Goal: Task Accomplishment & Management: Complete application form

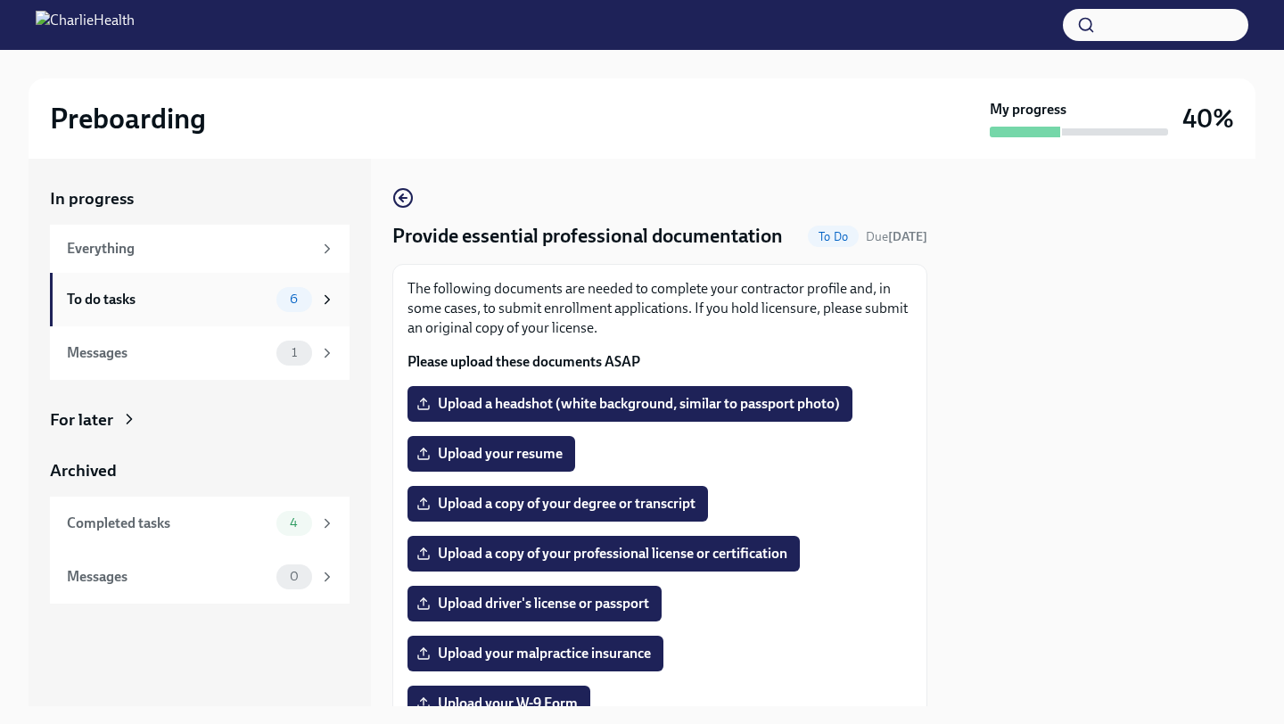
click at [128, 301] on div "To do tasks" at bounding box center [168, 300] width 202 height 20
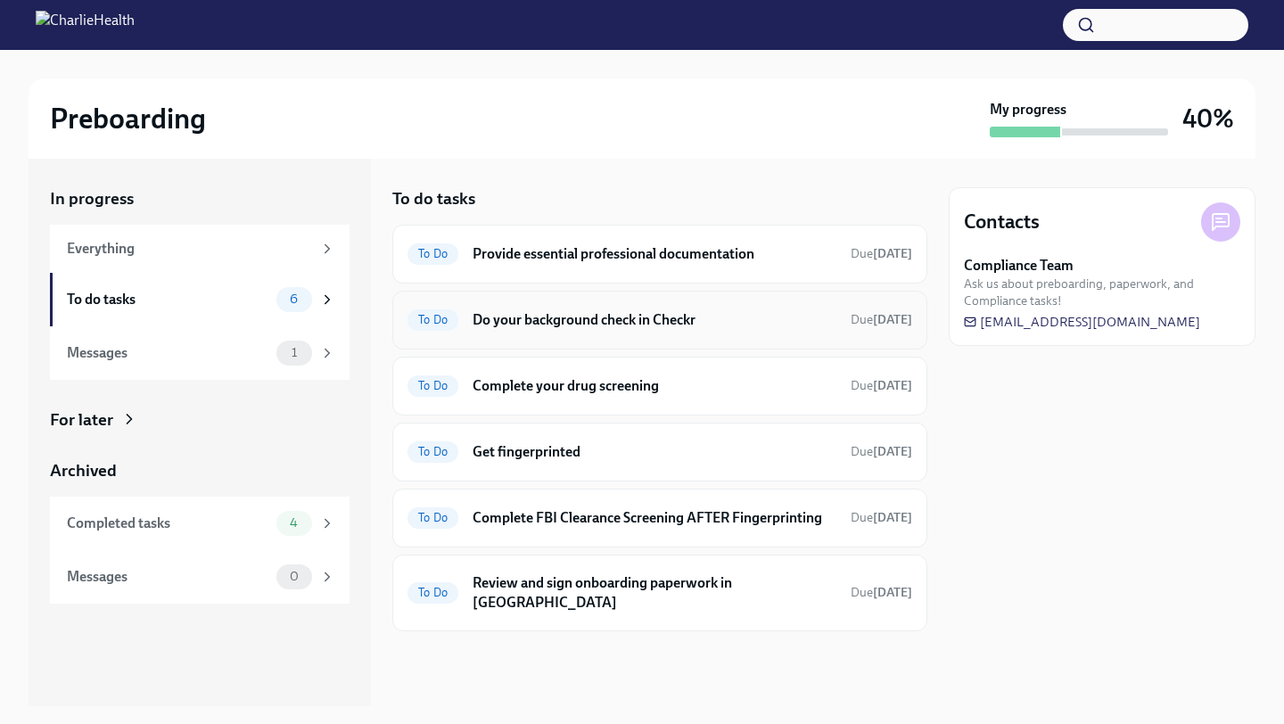
click at [561, 324] on h6 "Do your background check in Checkr" at bounding box center [655, 320] width 364 height 20
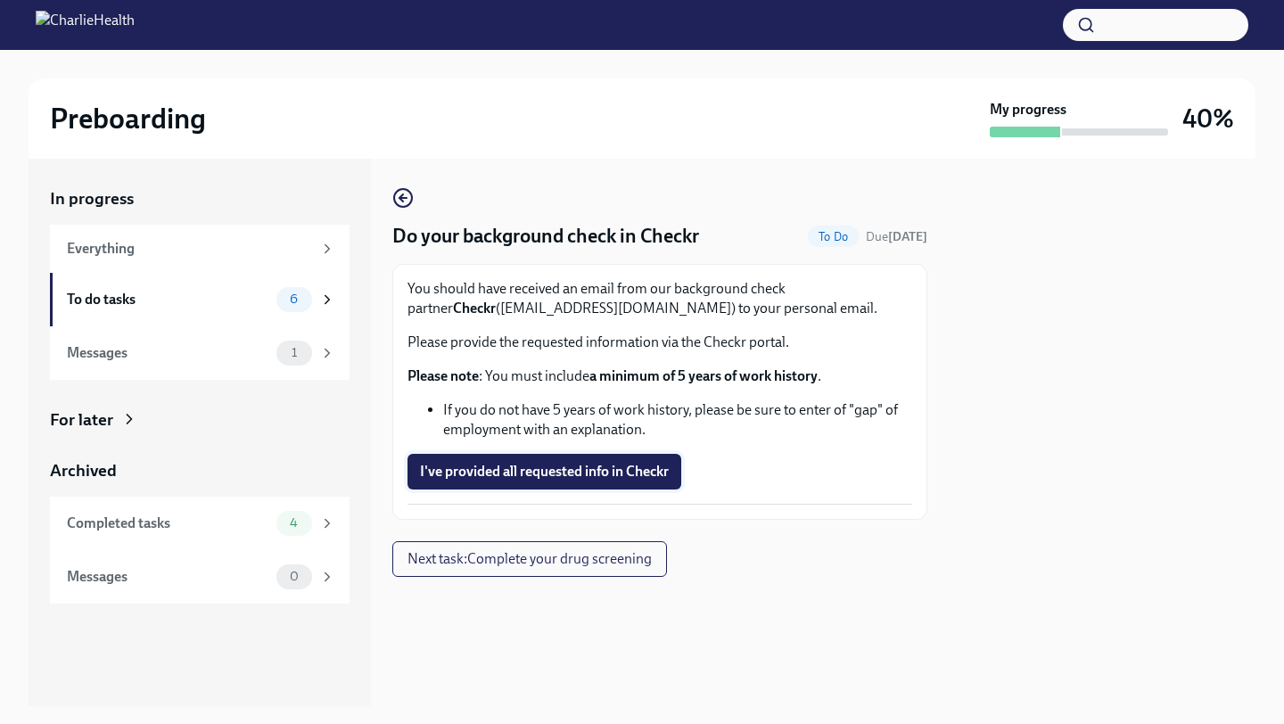
click at [516, 475] on span "I've provided all requested info in Checkr" at bounding box center [544, 472] width 249 height 18
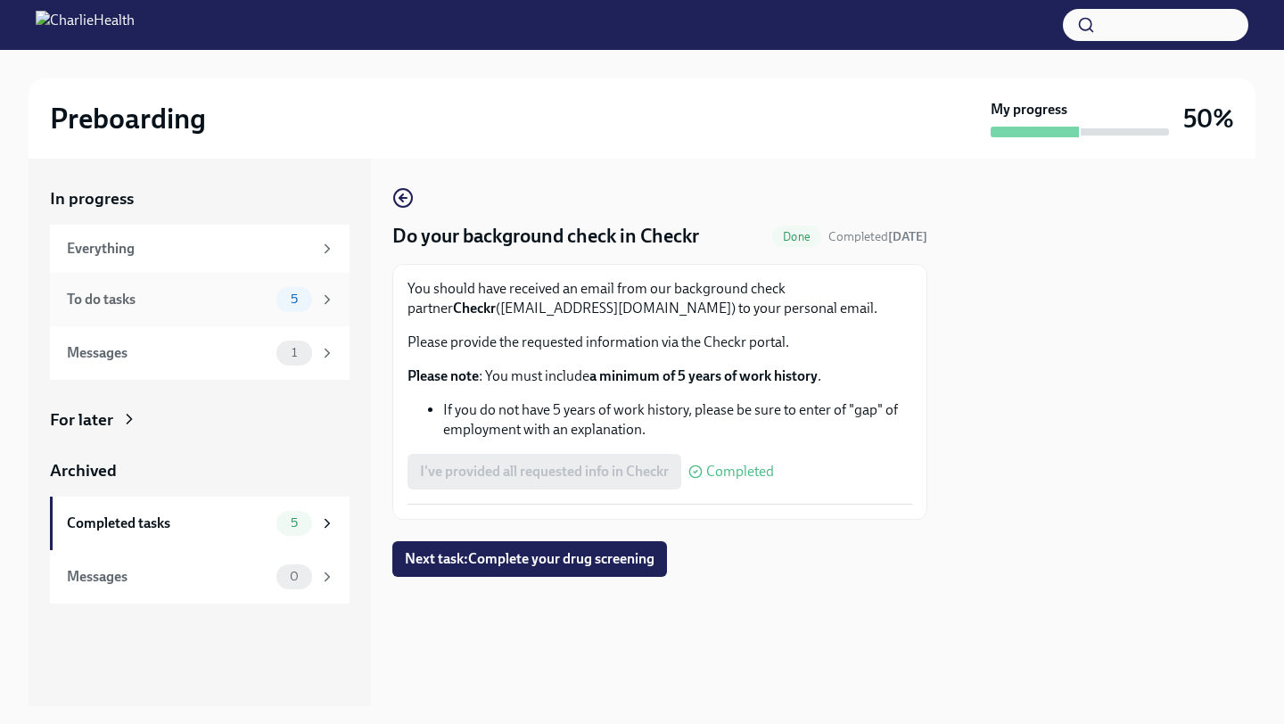
click at [137, 305] on div "To do tasks" at bounding box center [168, 300] width 202 height 20
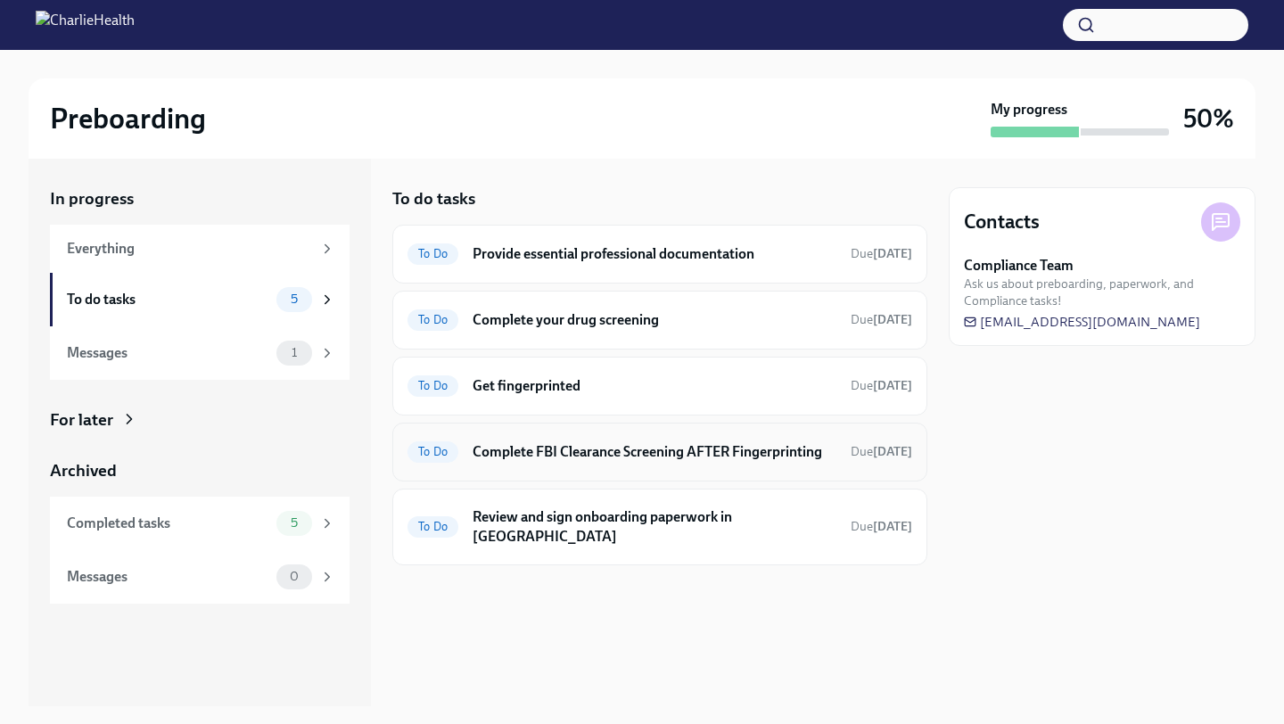
click at [512, 458] on h6 "Complete FBI Clearance Screening AFTER Fingerprinting" at bounding box center [655, 452] width 364 height 20
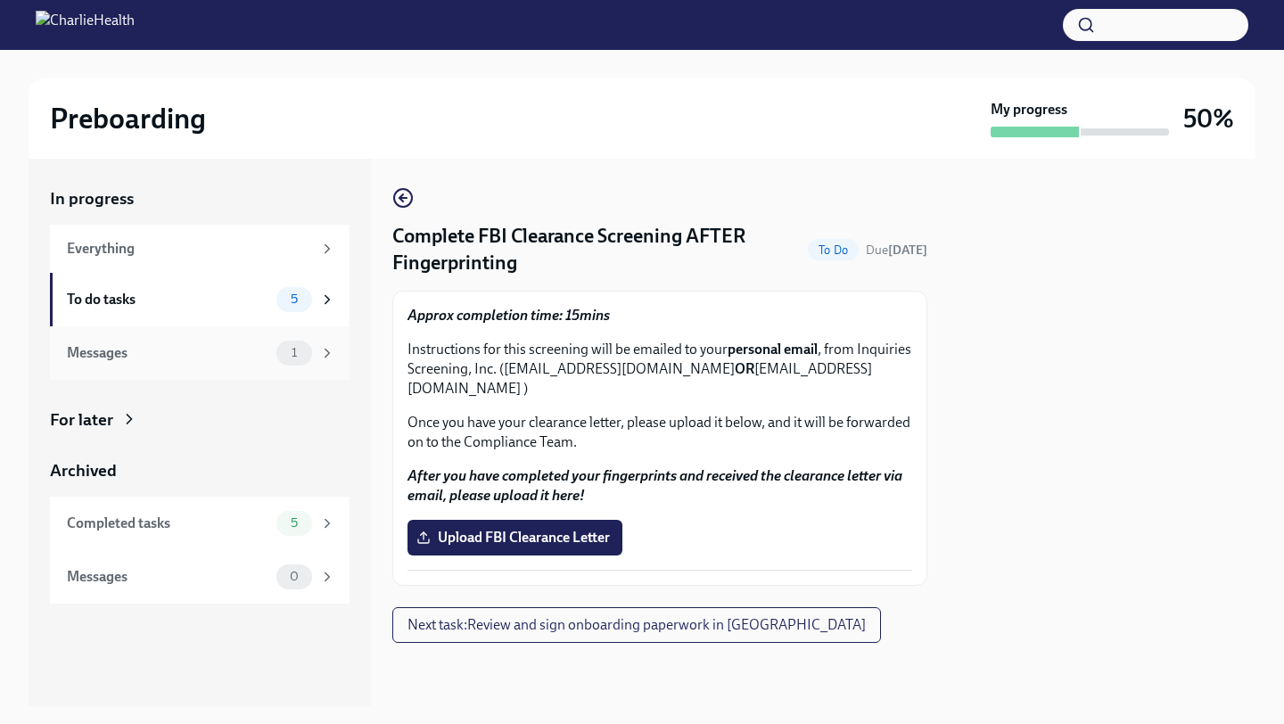
click at [235, 342] on div "Messages 1" at bounding box center [201, 353] width 268 height 25
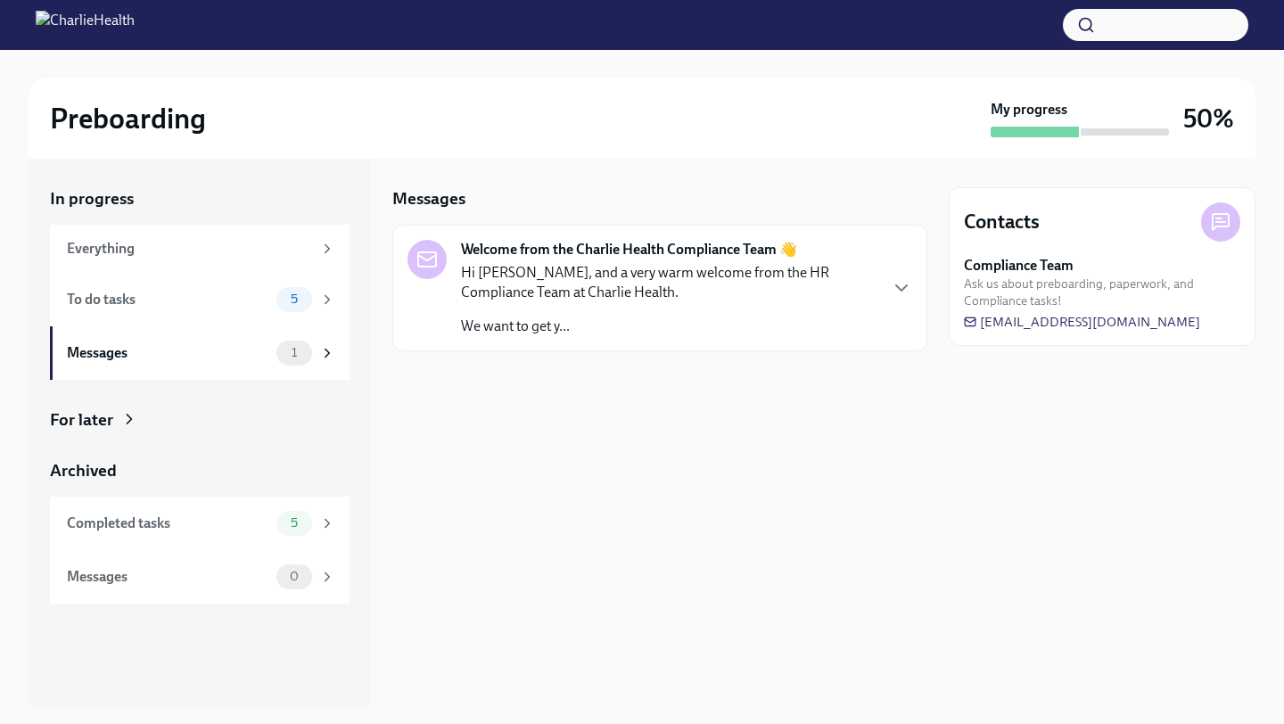
click at [517, 318] on p "We want to get y..." at bounding box center [669, 327] width 416 height 20
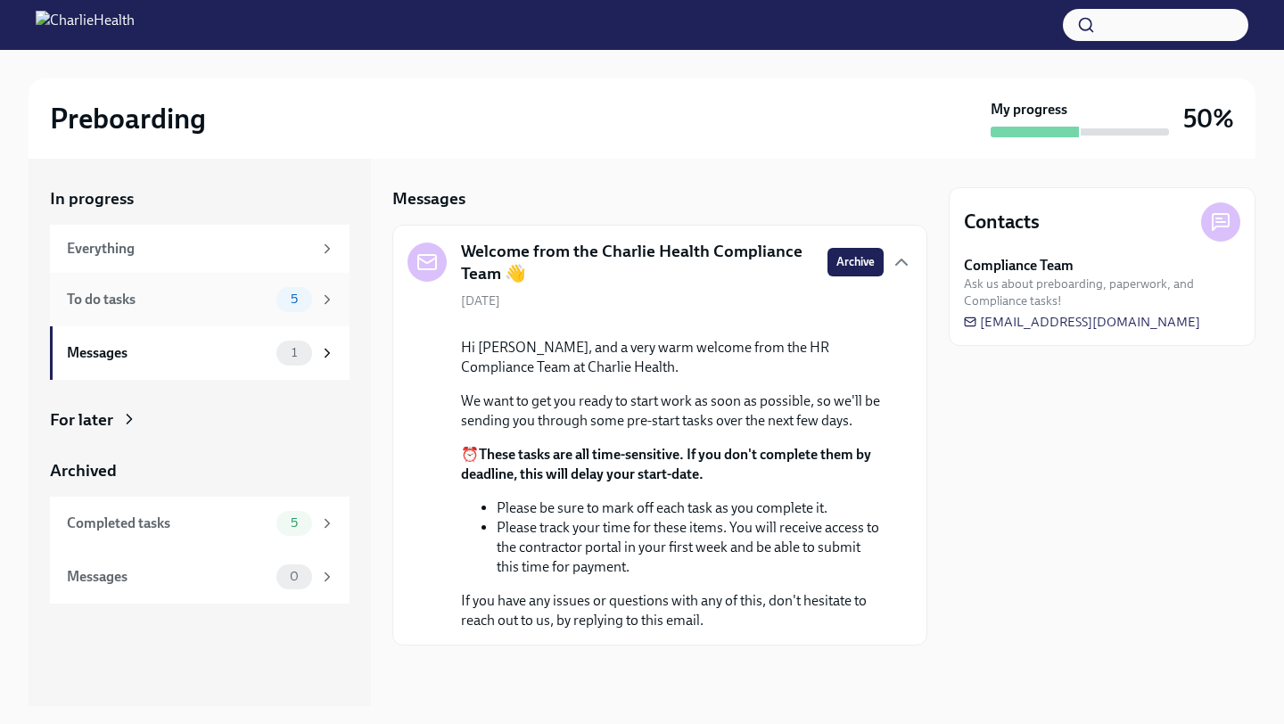
click at [134, 306] on div "To do tasks" at bounding box center [168, 300] width 202 height 20
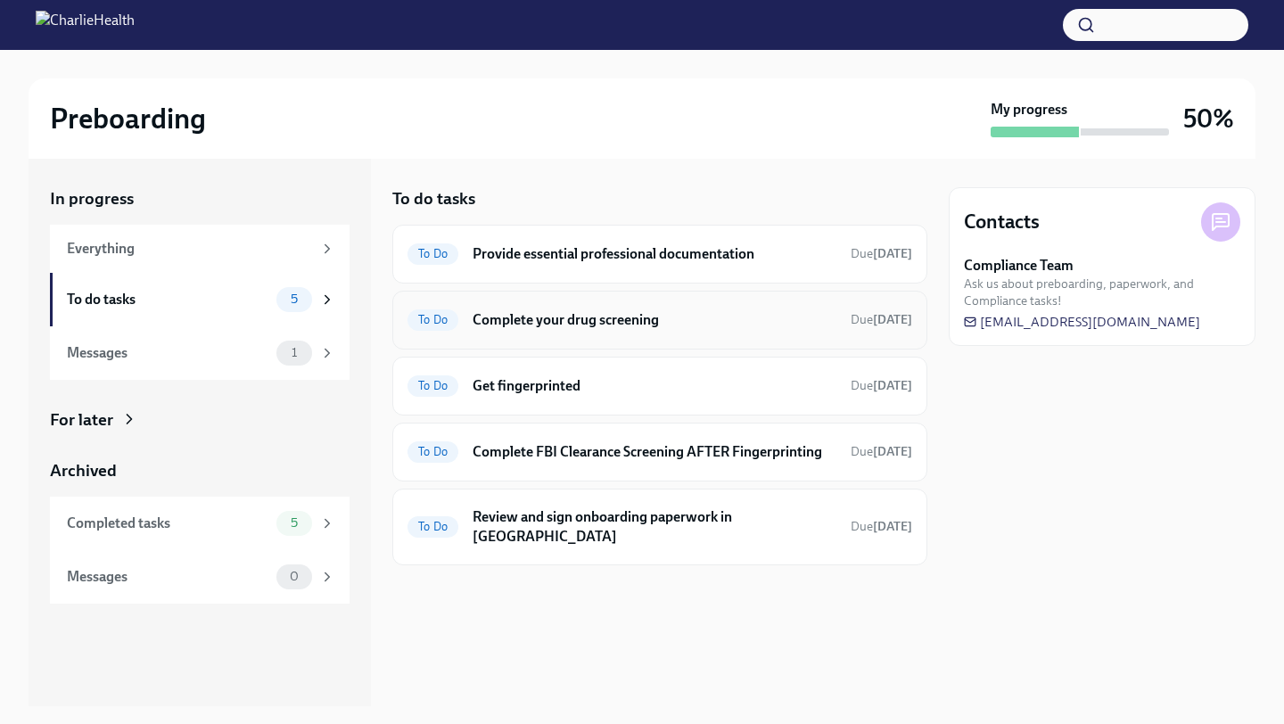
click at [553, 330] on div "To Do Complete your drug screening Due [DATE]" at bounding box center [660, 320] width 505 height 29
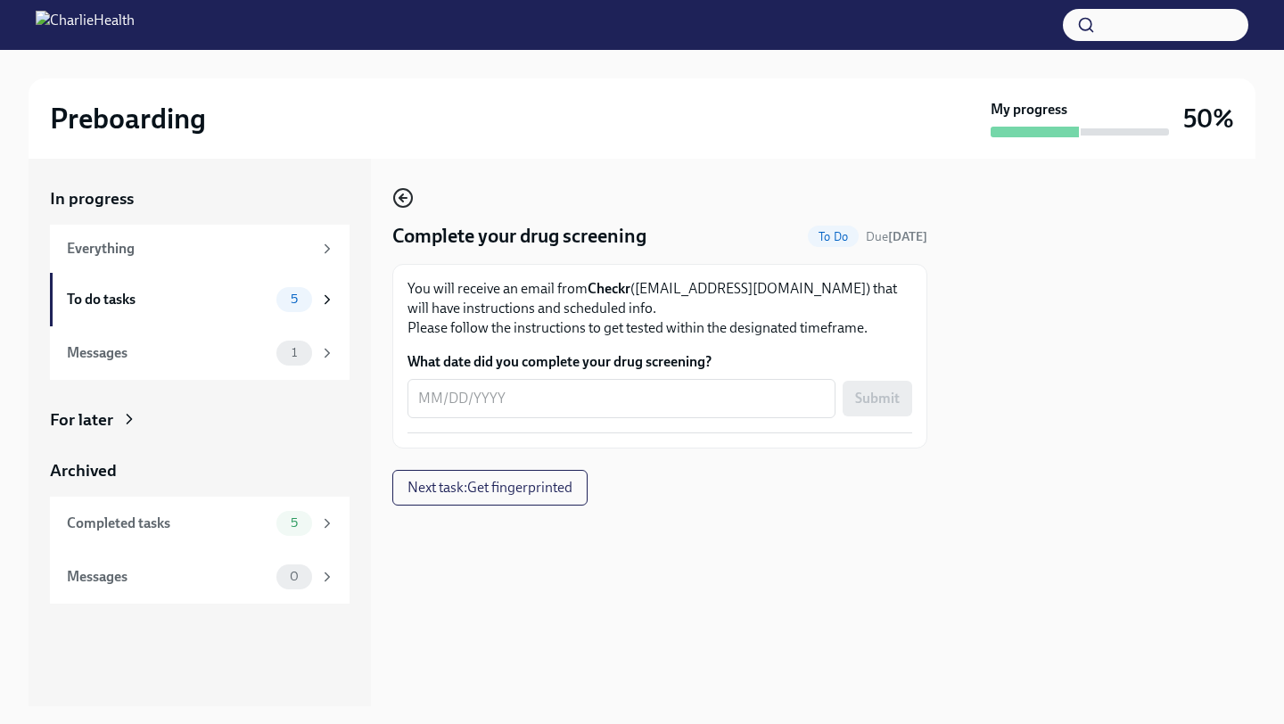
click at [403, 193] on icon "button" at bounding box center [402, 197] width 21 height 21
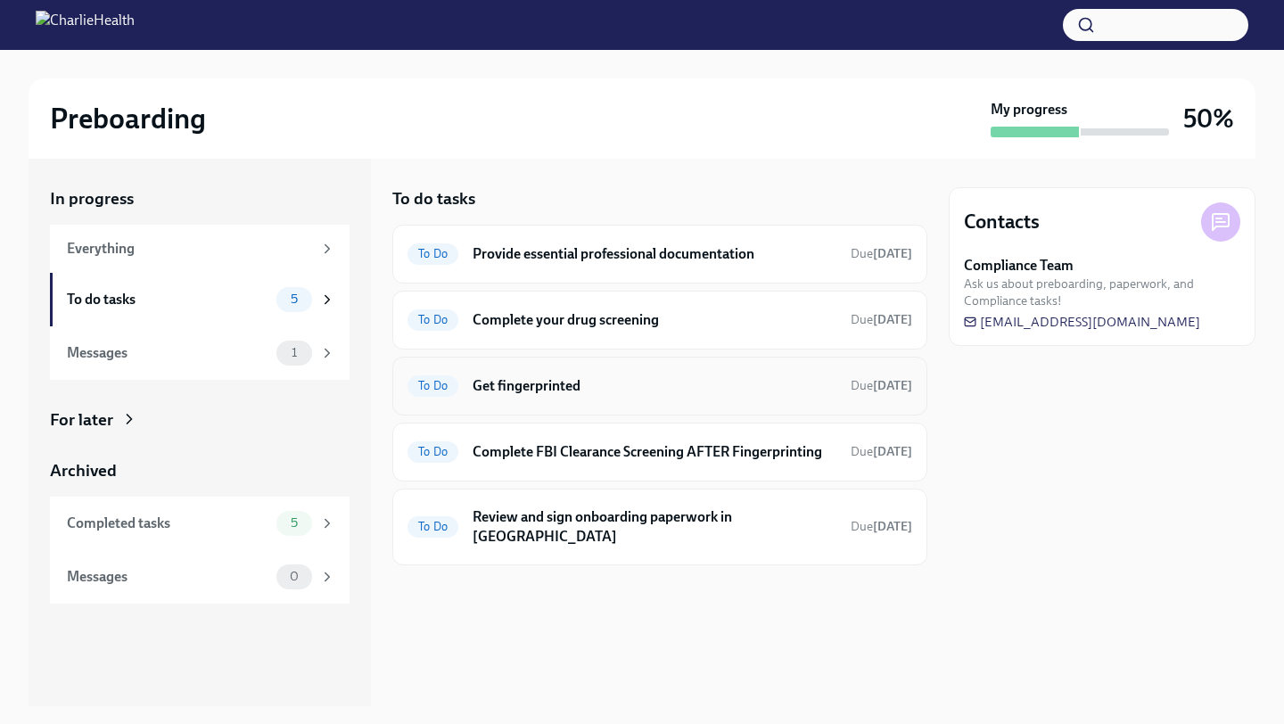
click at [468, 398] on div "To Do Get fingerprinted Due [DATE]" at bounding box center [660, 386] width 505 height 29
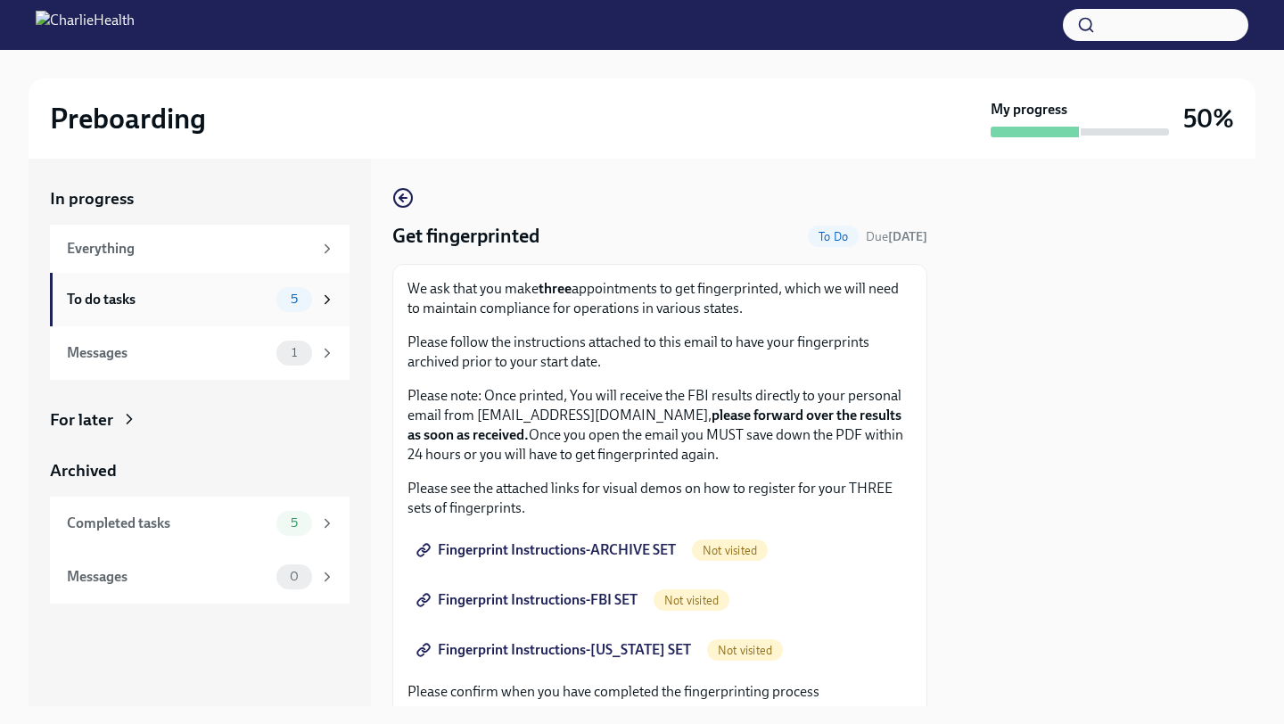
click at [173, 289] on div "To do tasks 5" at bounding box center [201, 299] width 268 height 25
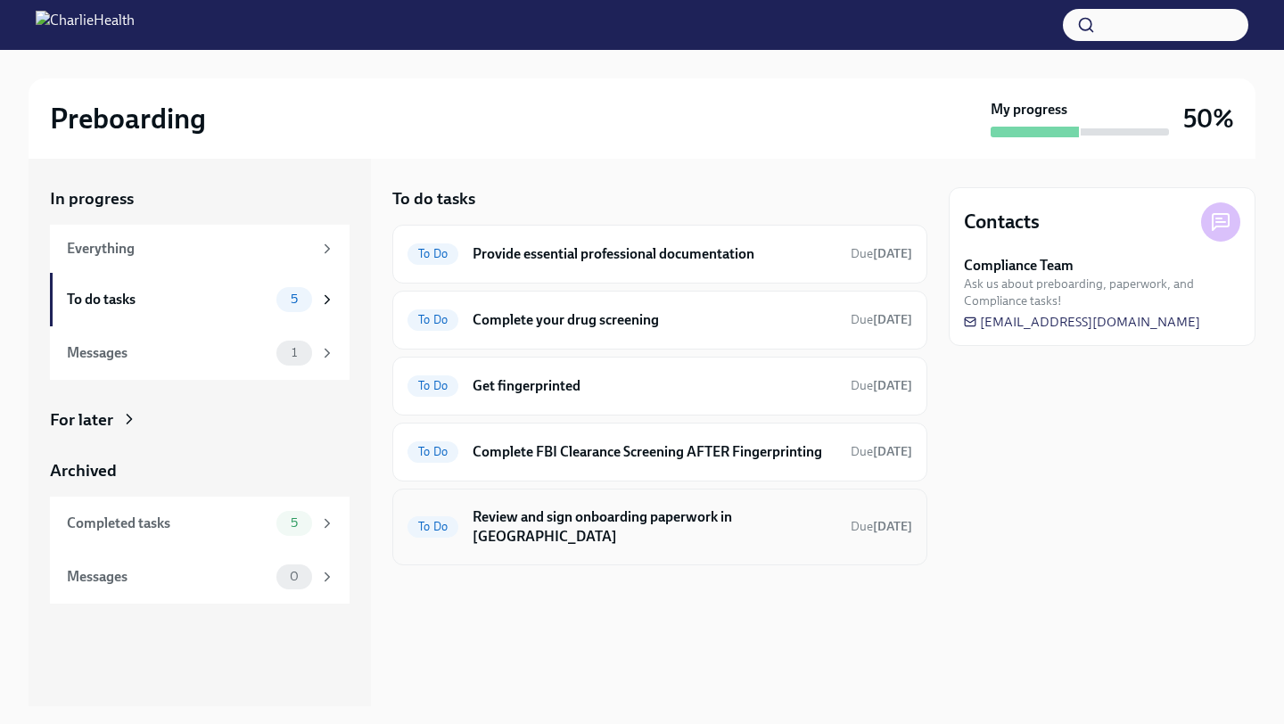
click at [594, 509] on h6 "Review and sign onboarding paperwork in [GEOGRAPHIC_DATA]" at bounding box center [655, 527] width 364 height 39
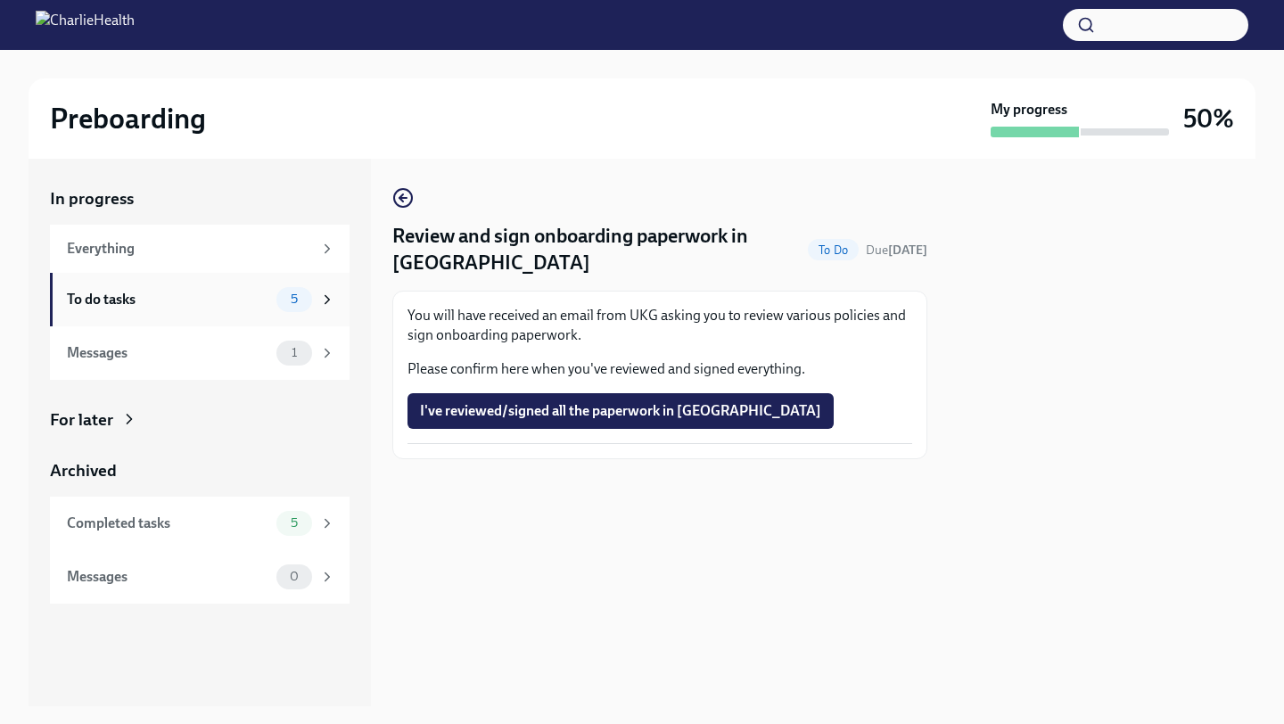
click at [173, 290] on div "To do tasks" at bounding box center [168, 300] width 202 height 20
